Goal: Find specific page/section: Find specific page/section

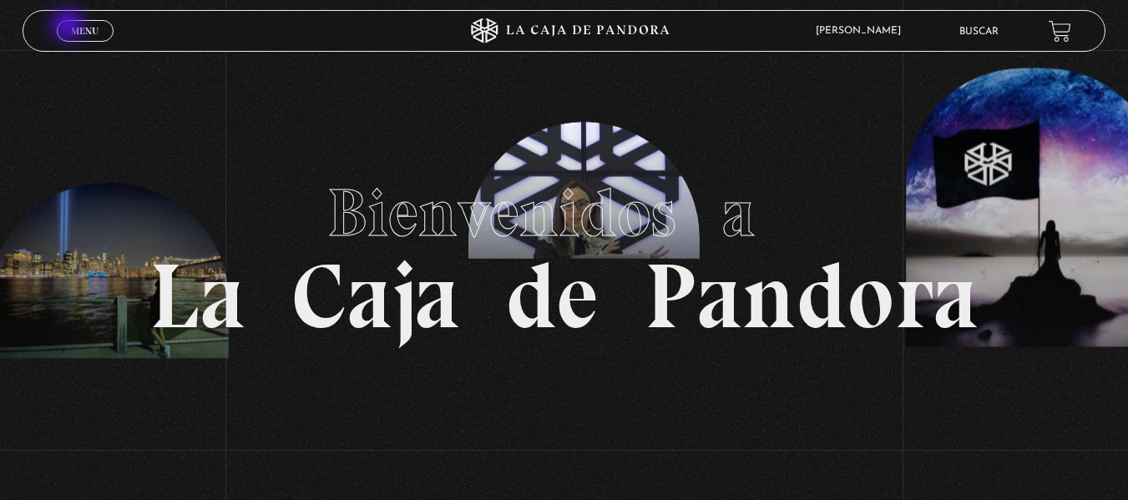
click at [72, 28] on span "Menu" at bounding box center [85, 31] width 28 height 10
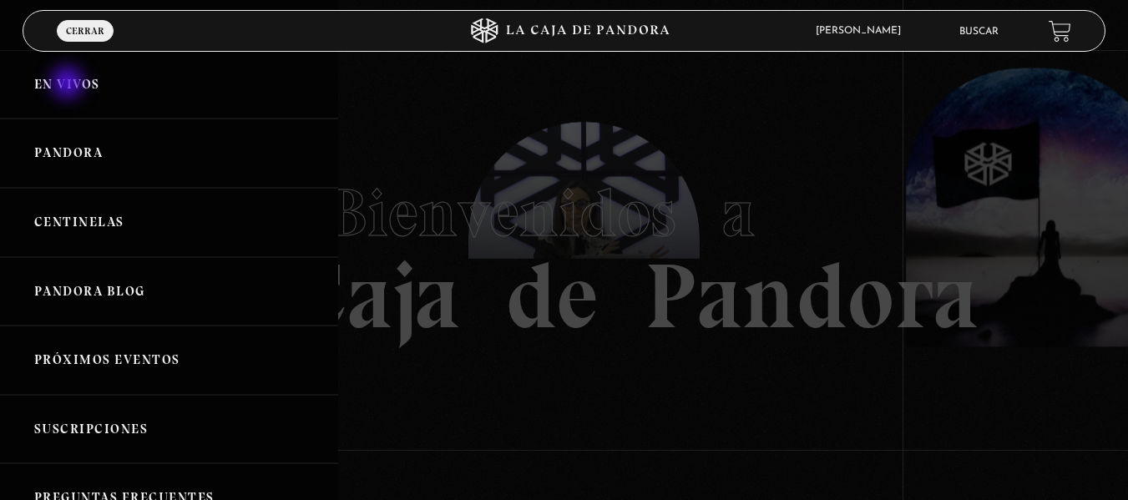
click at [69, 84] on link "En vivos" at bounding box center [169, 84] width 338 height 69
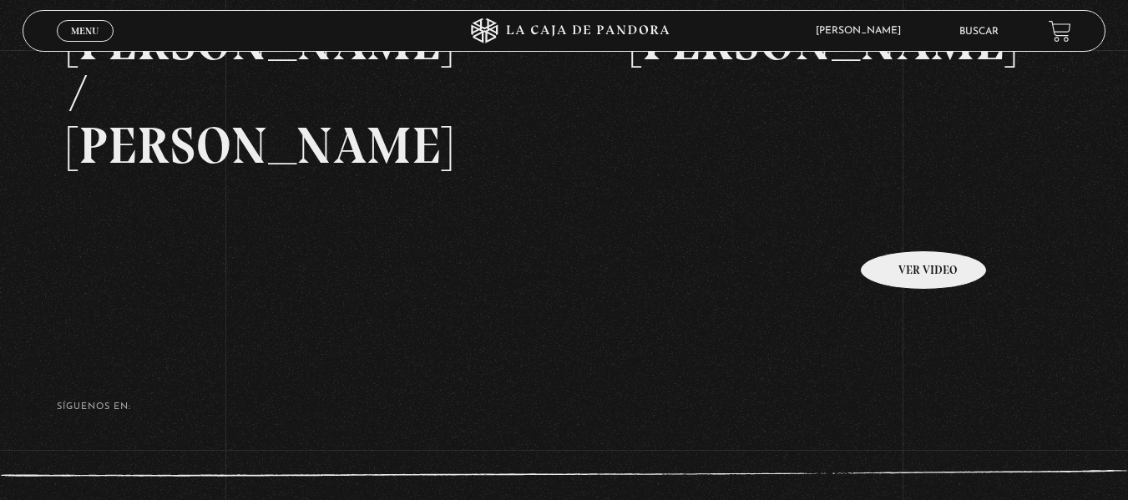
scroll to position [389, 0]
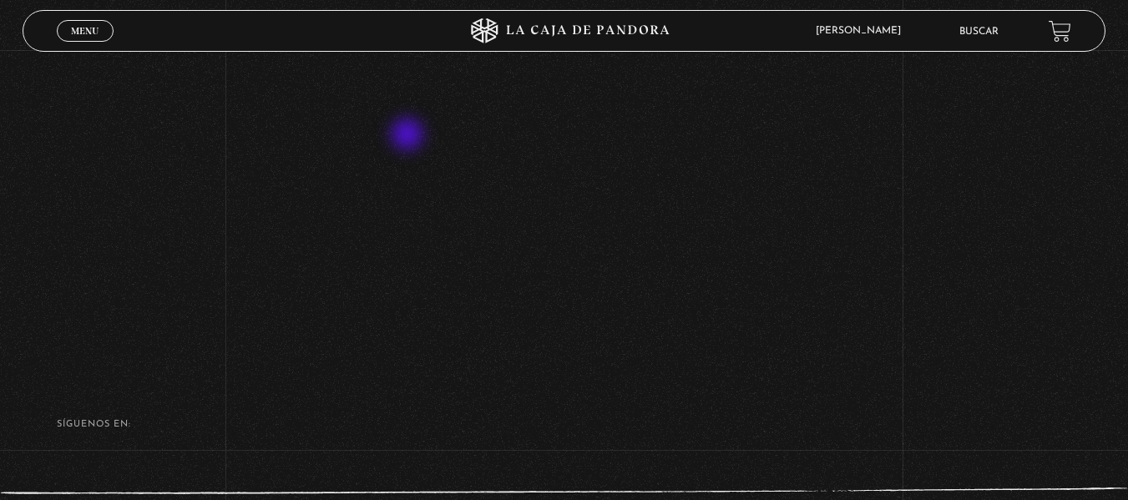
scroll to position [250, 0]
